Goal: Transaction & Acquisition: Purchase product/service

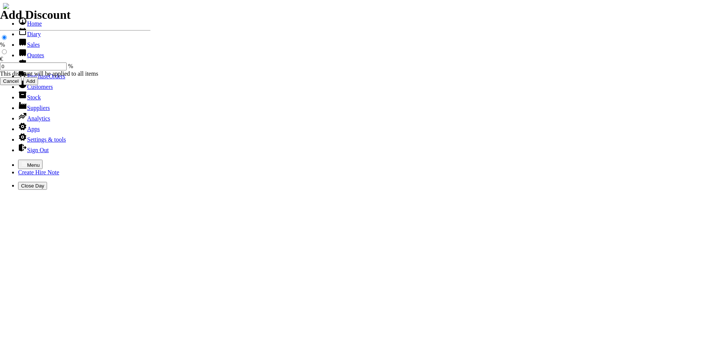
select select "HO"
click at [22, 162] on icon "button" at bounding box center [24, 163] width 5 height 3
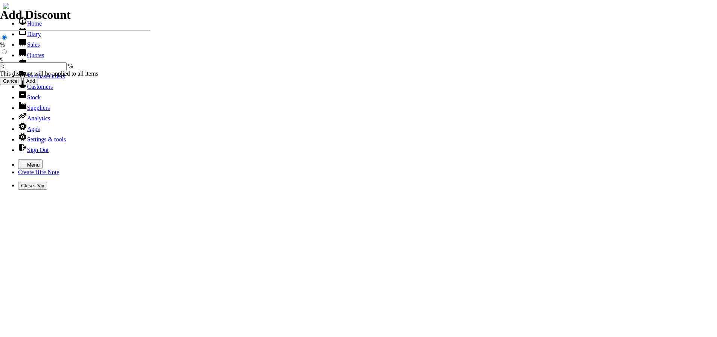
click at [27, 69] on link "Hire Notes" at bounding box center [35, 65] width 35 height 6
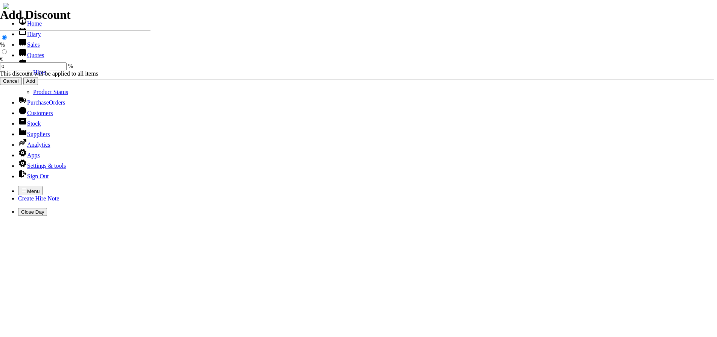
click at [33, 76] on link "Hires" at bounding box center [39, 72] width 13 height 6
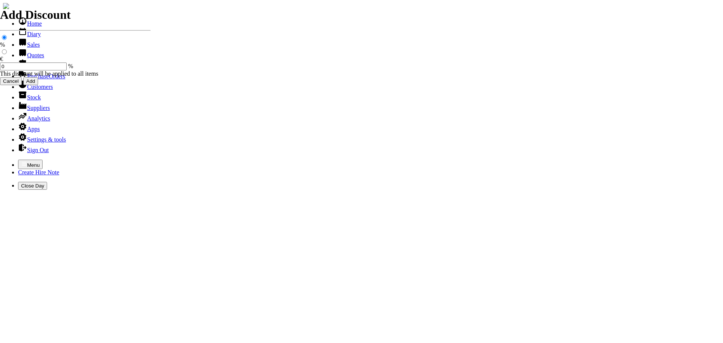
type input "HOLLYHIL"
type input "jack"
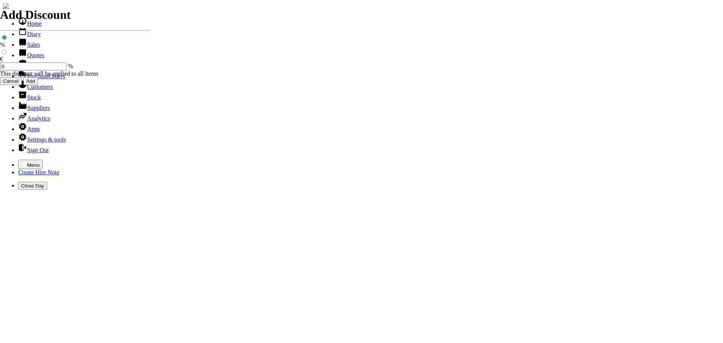
type input "HIRE OF GOODS"
type input "H"
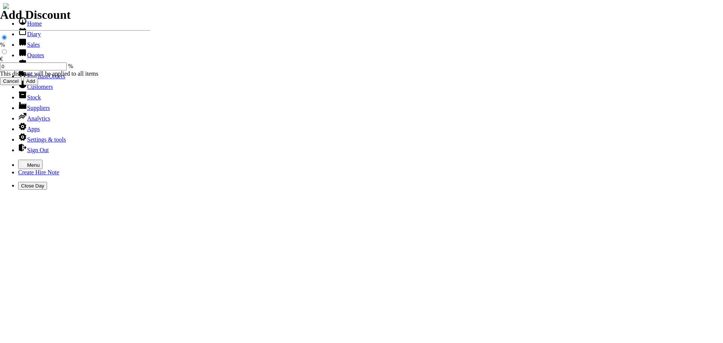
type input "SHINDIAWA POLE CHAINSAW 2/STROKE"
type input "50.00"
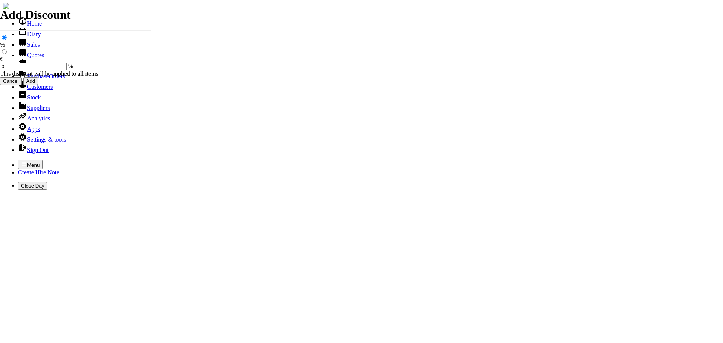
type input "[DATE]"
type input "440000739"
type input "[EMAIL_ADDRESS][DOMAIN_NAME]"
type input "[PERSON_NAME]"
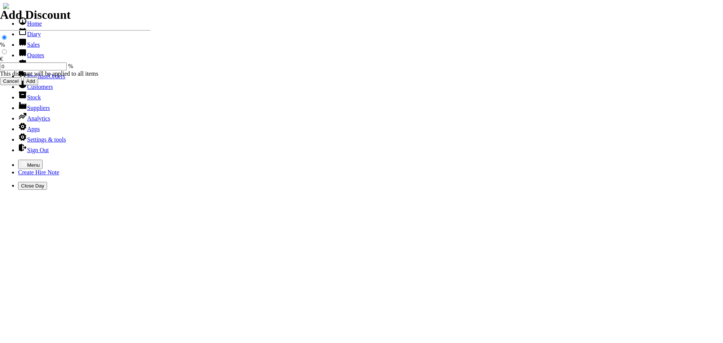
select select "HO"
